Goal: Browse casually

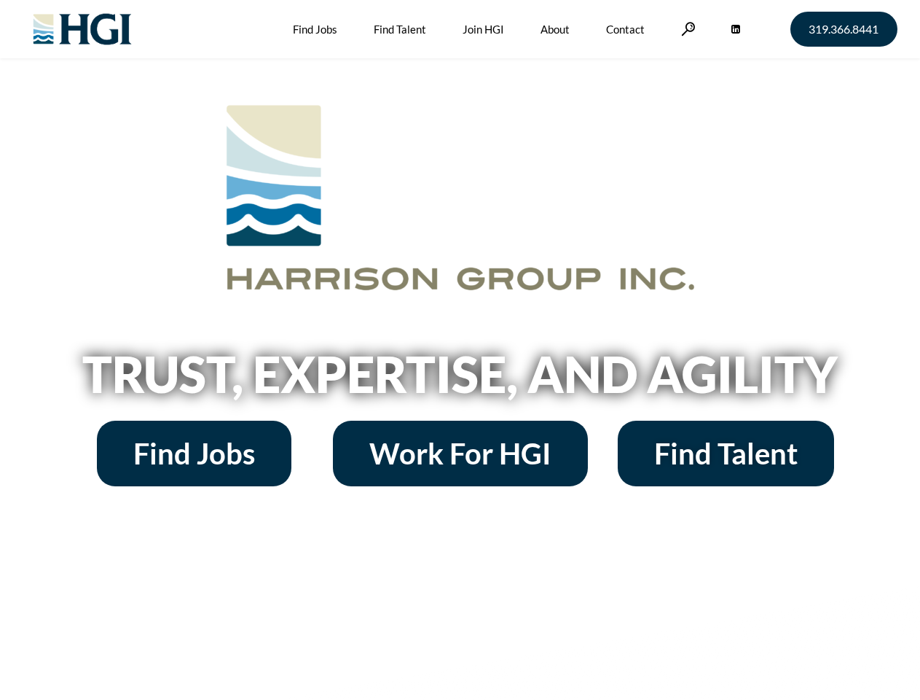
click at [460, 350] on h2 "Trust, Expertise, and Agility" at bounding box center [460, 374] width 831 height 50
click at [687, 28] on link at bounding box center [688, 29] width 15 height 14
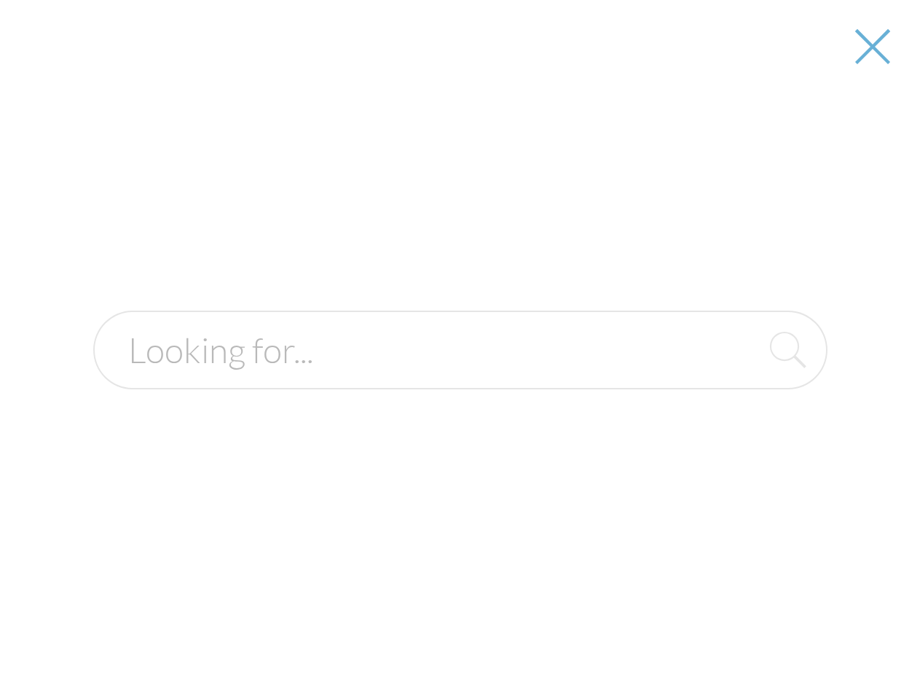
click at [460, 379] on h2 "Trust, Expertise, and Agility" at bounding box center [460, 374] width 831 height 50
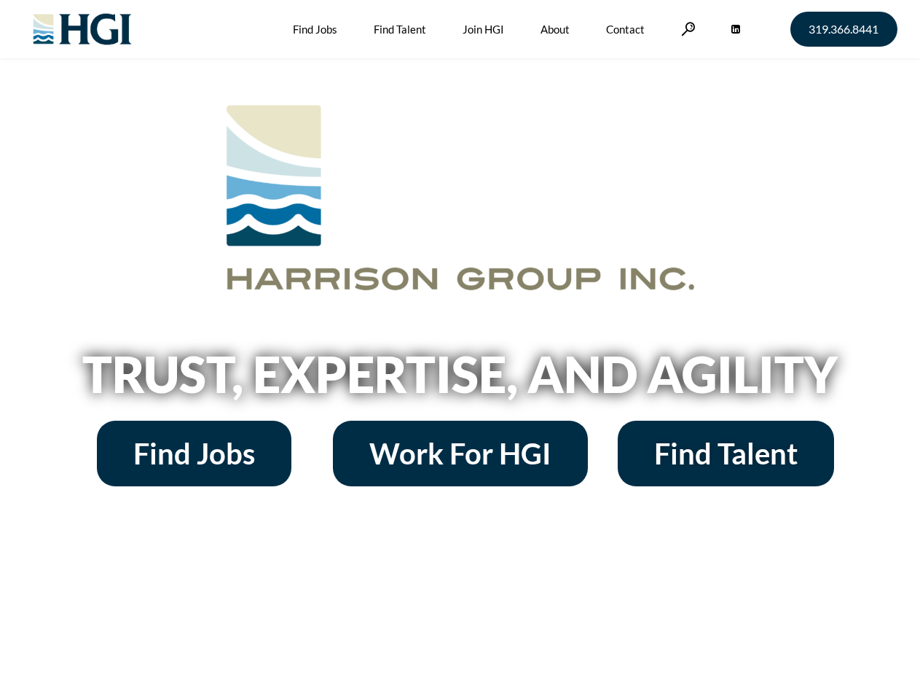
click at [460, 350] on h2 "Trust, Expertise, and Agility" at bounding box center [460, 374] width 831 height 50
click at [687, 28] on link at bounding box center [688, 29] width 15 height 14
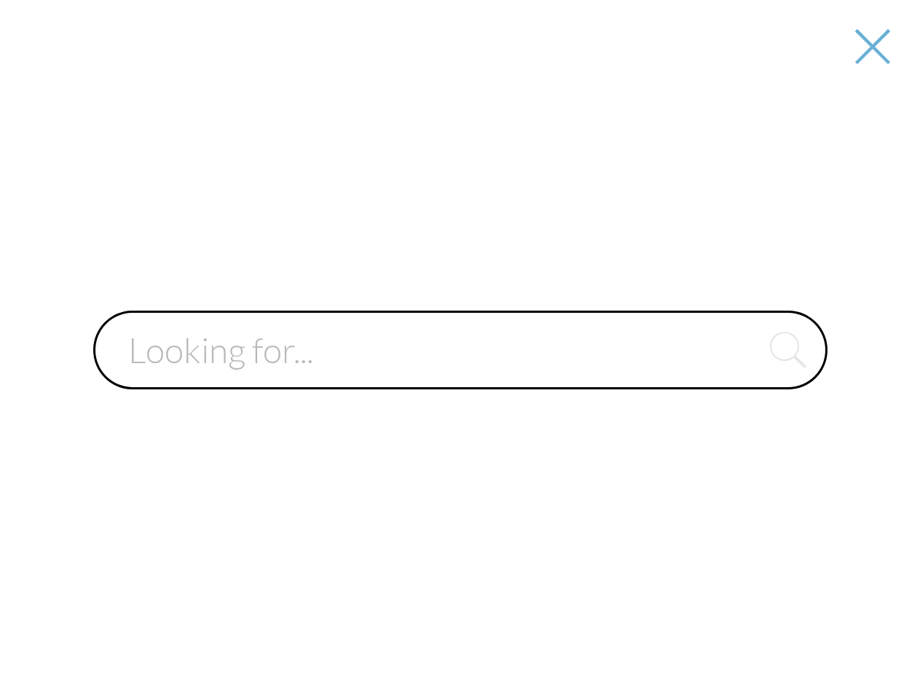
click at [460, 379] on div at bounding box center [460, 350] width 918 height 700
